Goal: Task Accomplishment & Management: Manage account settings

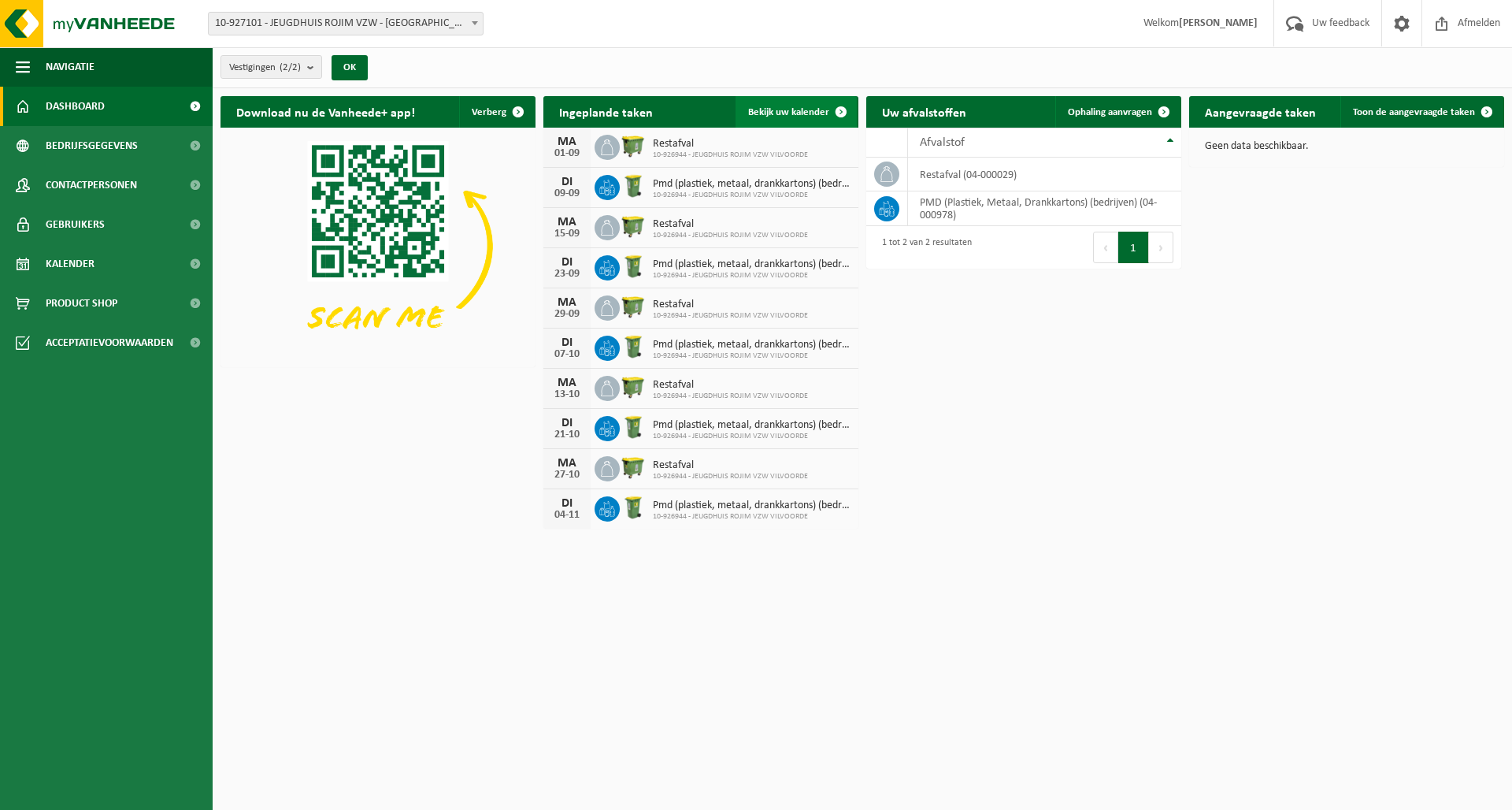
click at [787, 109] on span "Bekijk uw kalender" at bounding box center [788, 112] width 81 height 10
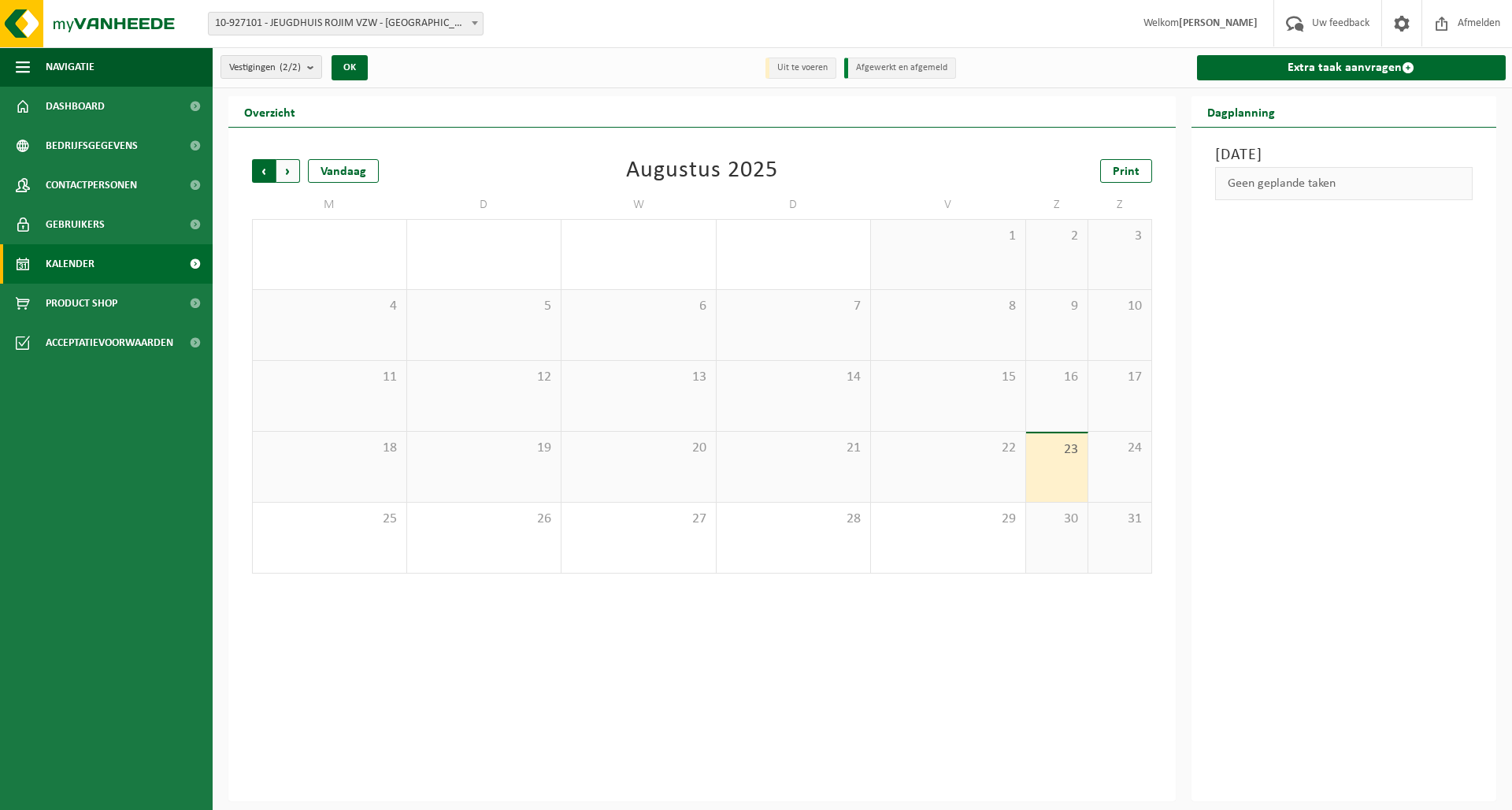
click at [280, 166] on span "Volgende" at bounding box center [287, 171] width 23 height 23
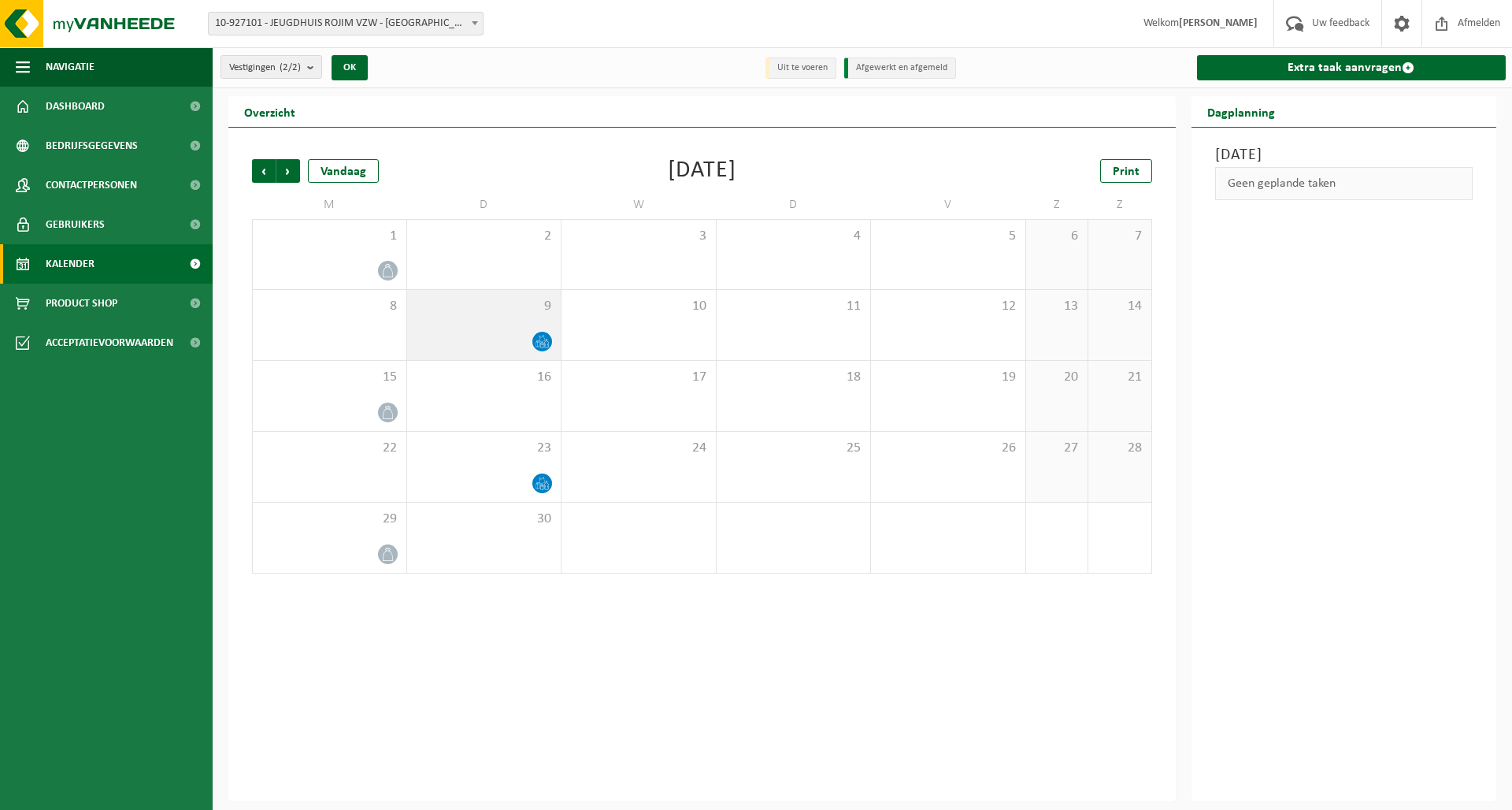
click at [512, 332] on div at bounding box center [484, 342] width 139 height 21
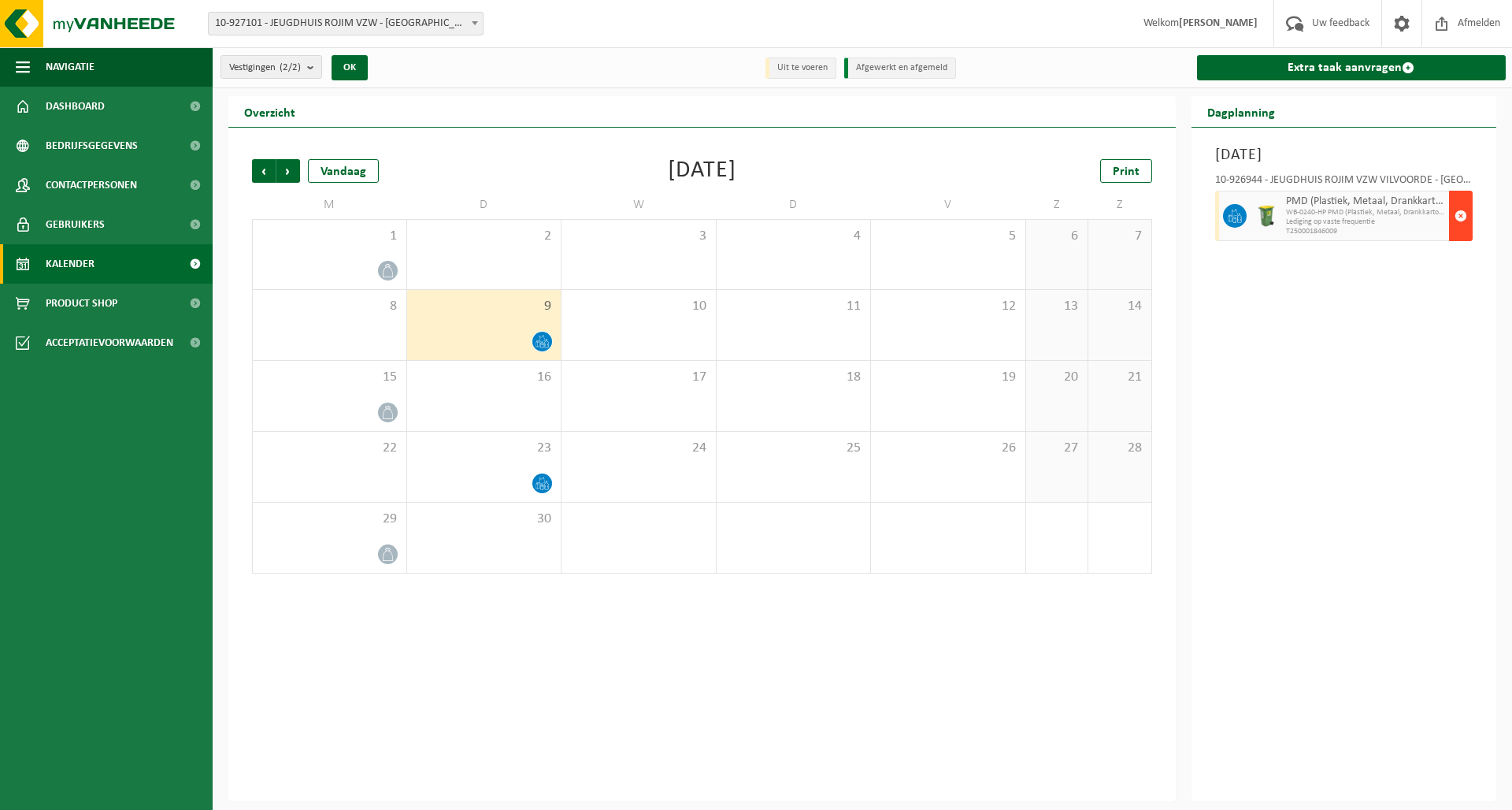
click at [1461, 215] on span "button" at bounding box center [1462, 216] width 13 height 32
click at [1461, 214] on span "button" at bounding box center [1462, 216] width 13 height 32
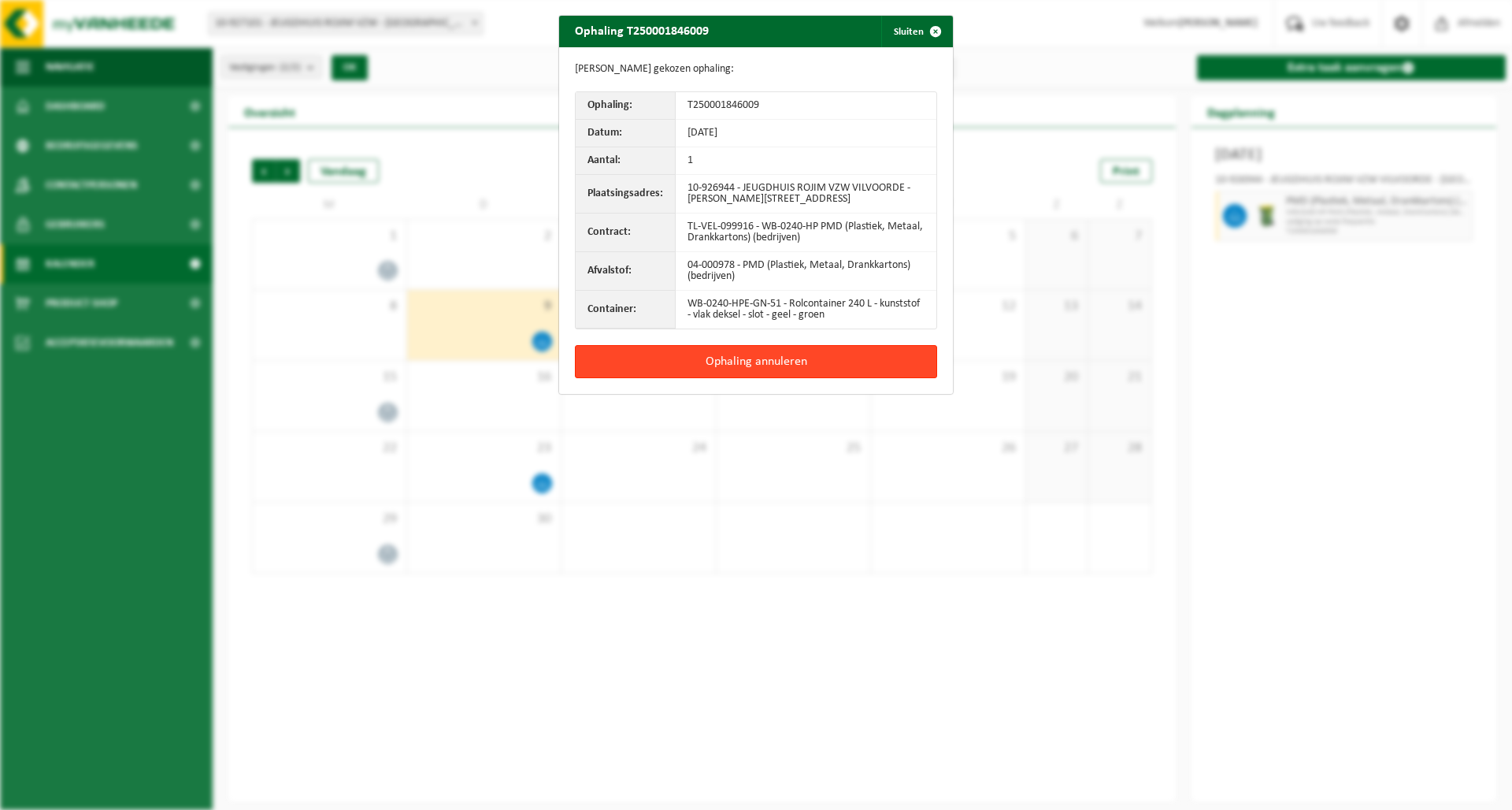
click at [852, 365] on button "Ophaling annuleren" at bounding box center [756, 361] width 362 height 33
click at [852, 365] on div "Ophaling T250001846009 Sluiten Gegevens gekozen ophaling: Ophaling: T2500018460…" at bounding box center [756, 405] width 1512 height 810
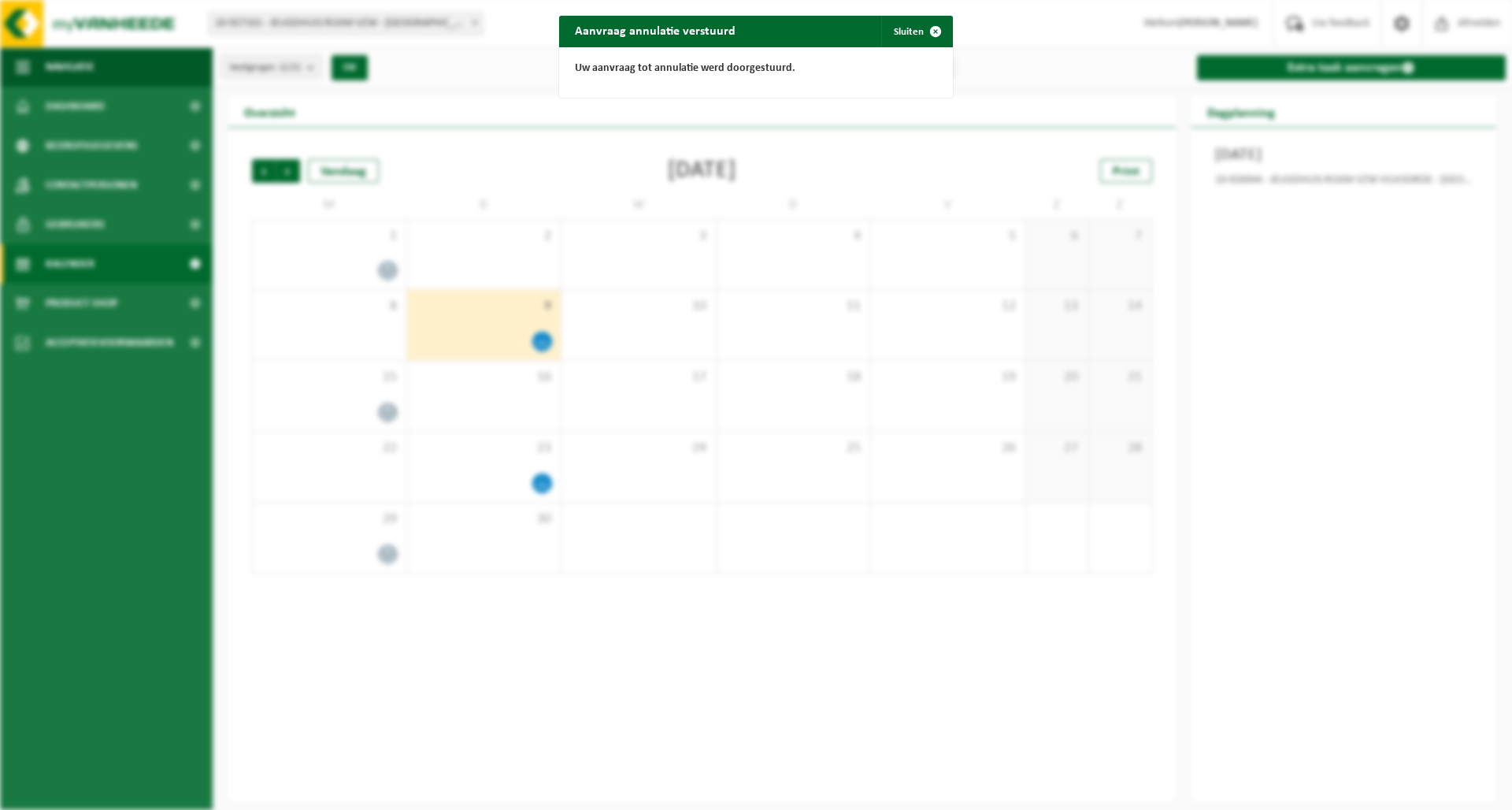
click at [929, 30] on span "button" at bounding box center [936, 32] width 32 height 32
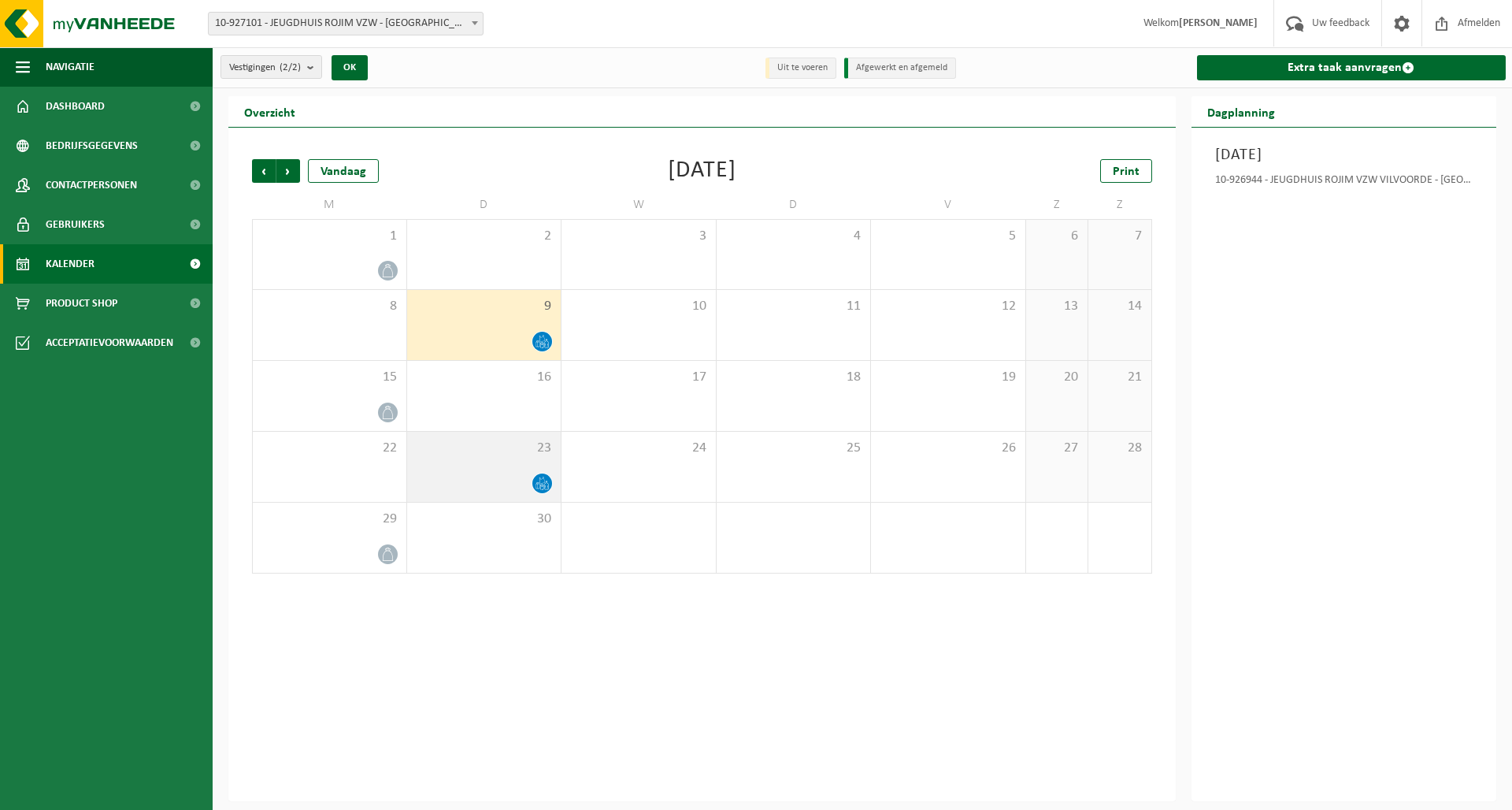
click at [539, 485] on icon at bounding box center [542, 483] width 13 height 13
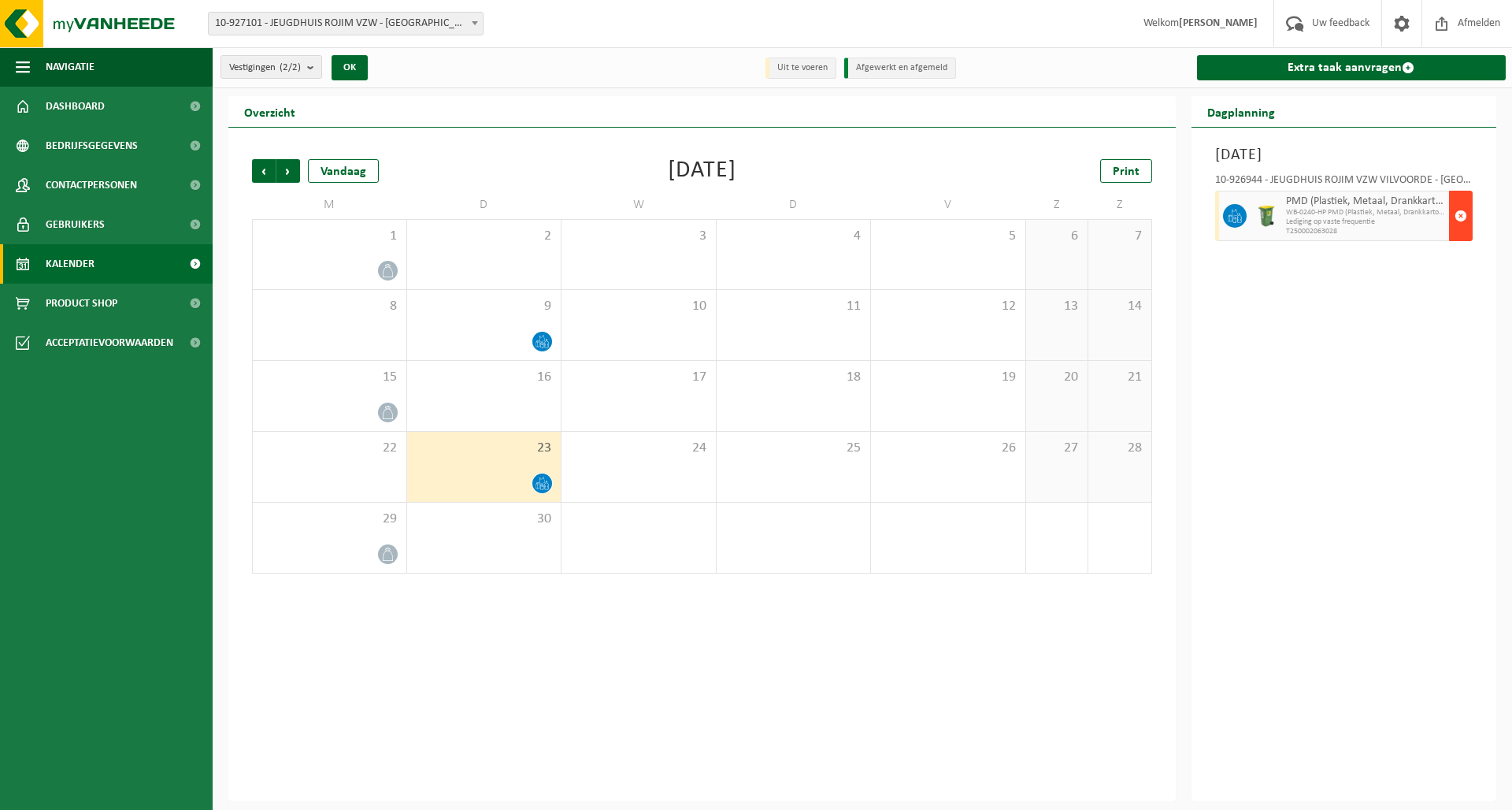
click at [1452, 204] on button "button" at bounding box center [1461, 216] width 23 height 50
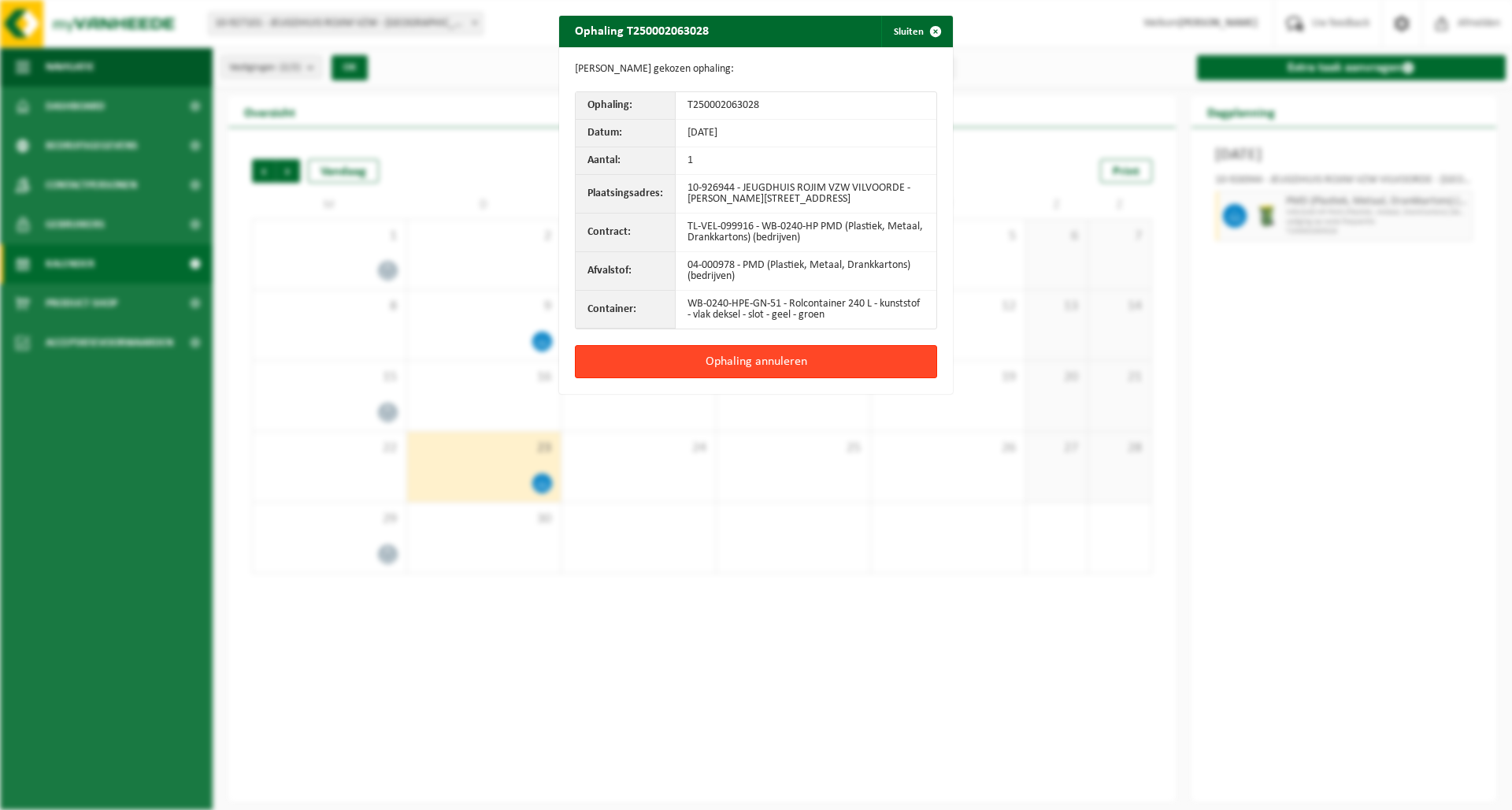
click at [813, 367] on button "Ophaling annuleren" at bounding box center [756, 361] width 362 height 33
click at [813, 367] on div "Ophaling T250002063028 Sluiten Gegevens gekozen ophaling: Ophaling: T2500020630…" at bounding box center [756, 405] width 1512 height 810
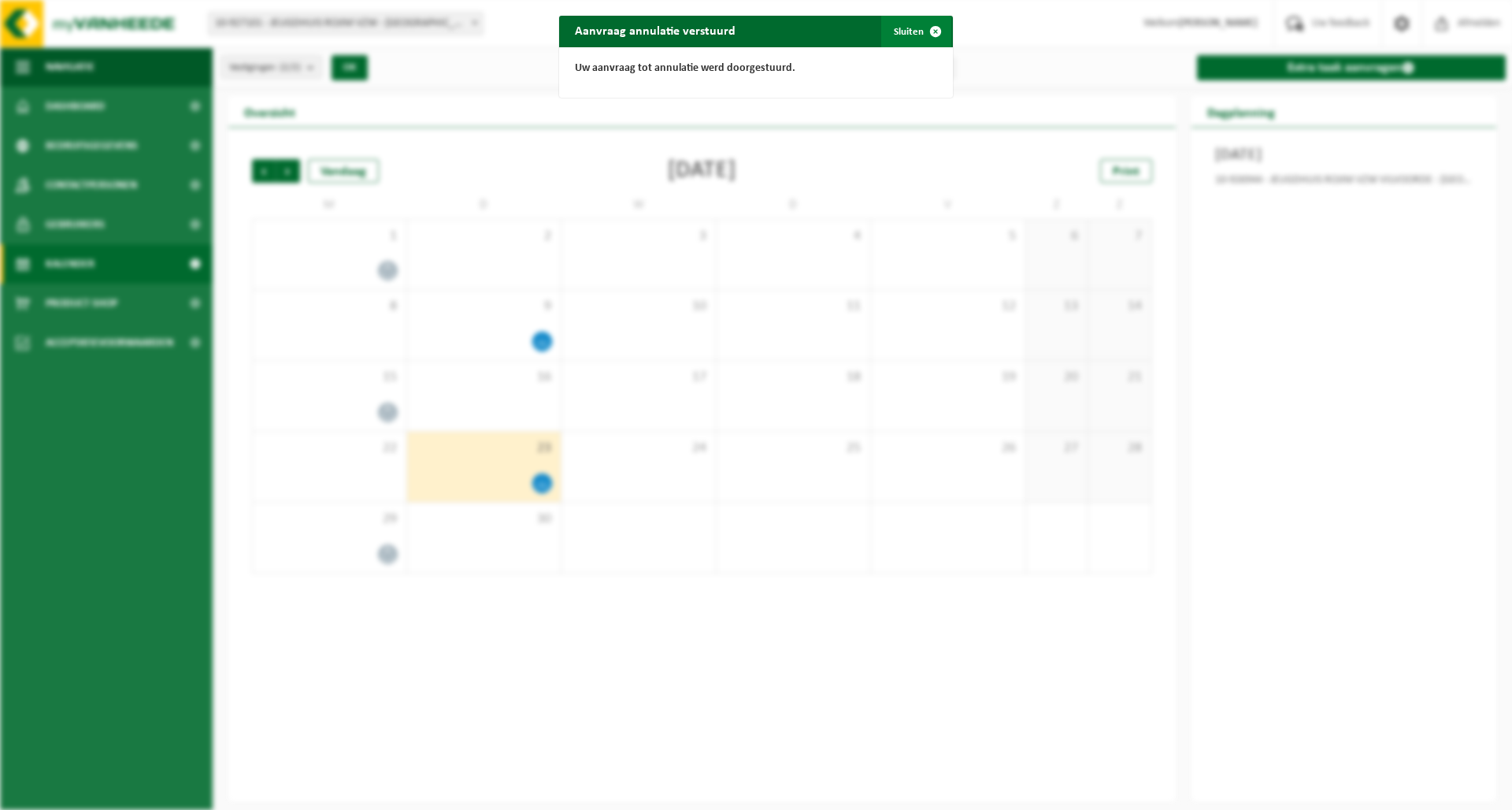
click at [912, 21] on button "Sluiten" at bounding box center [916, 32] width 70 height 32
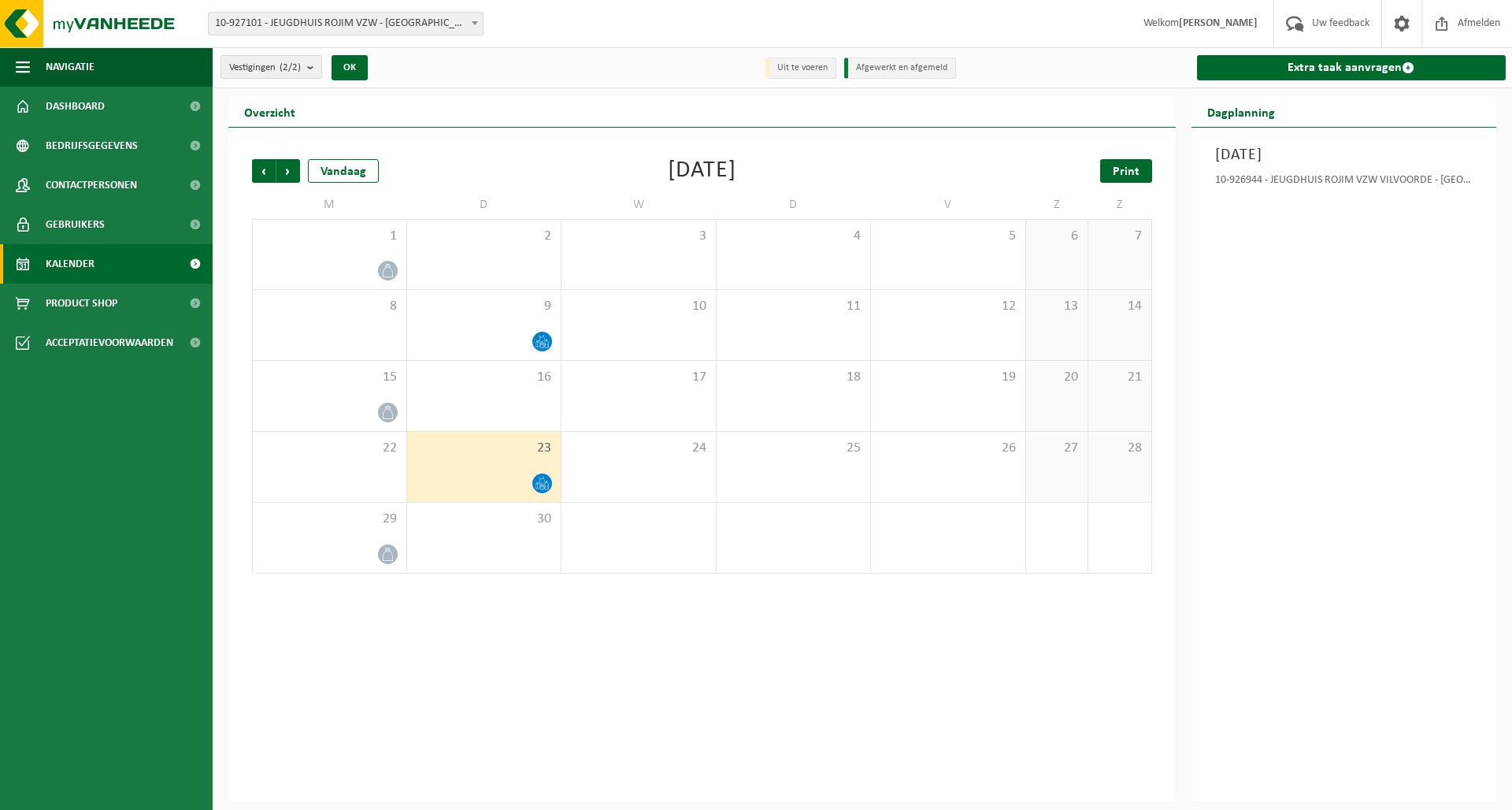
click at [1127, 165] on span "Print" at bounding box center [1126, 172] width 27 height 13
click at [1468, 21] on span "Afmelden" at bounding box center [1479, 23] width 50 height 47
